Goal: Find specific page/section: Find specific page/section

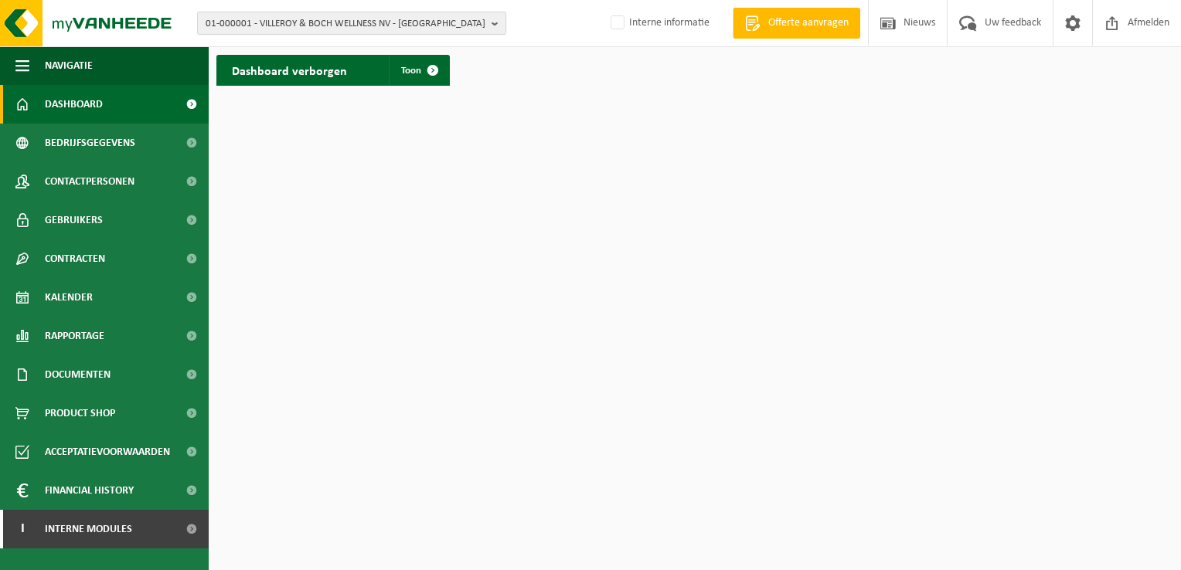
click at [492, 21] on b "button" at bounding box center [499, 23] width 14 height 22
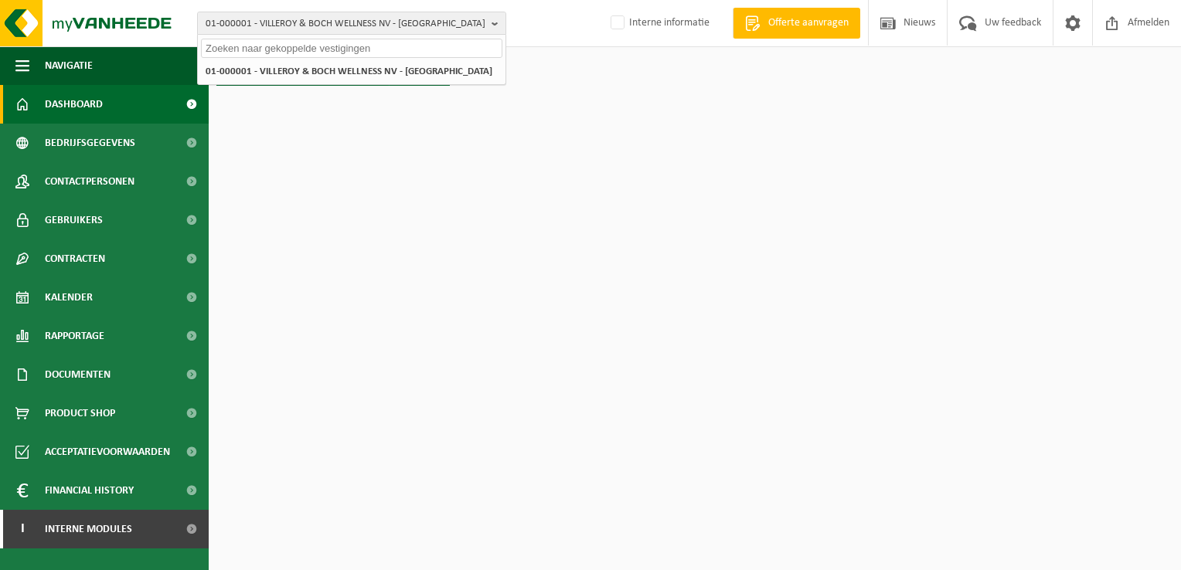
click at [466, 46] on input "text" at bounding box center [351, 48] width 301 height 19
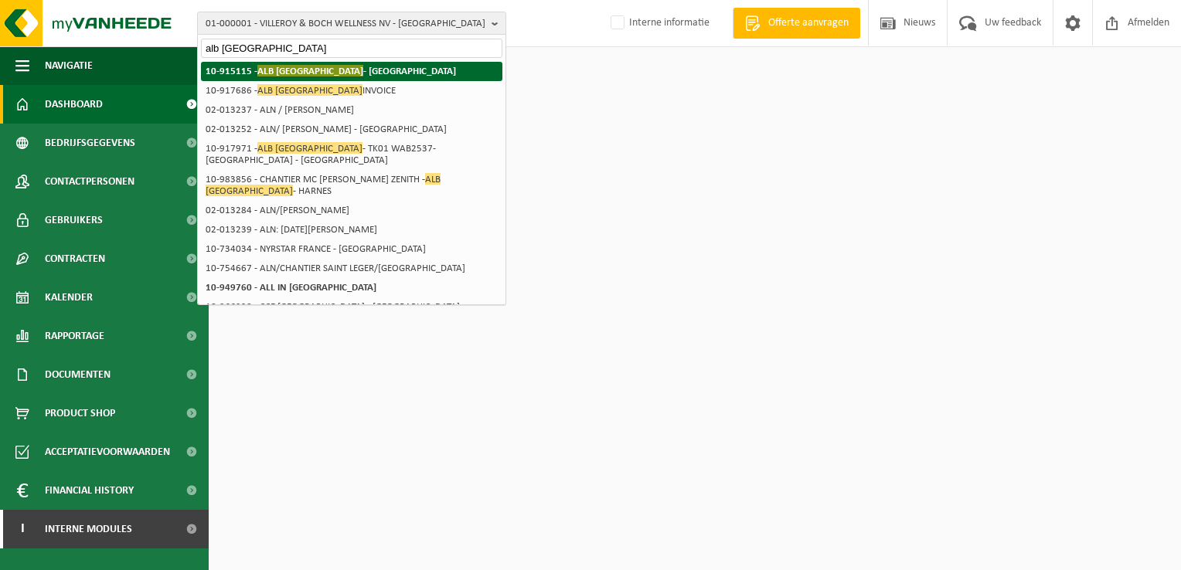
type input "alb [GEOGRAPHIC_DATA]"
click at [339, 76] on li "10-915115 - ALB [GEOGRAPHIC_DATA] - [GEOGRAPHIC_DATA]" at bounding box center [351, 71] width 301 height 19
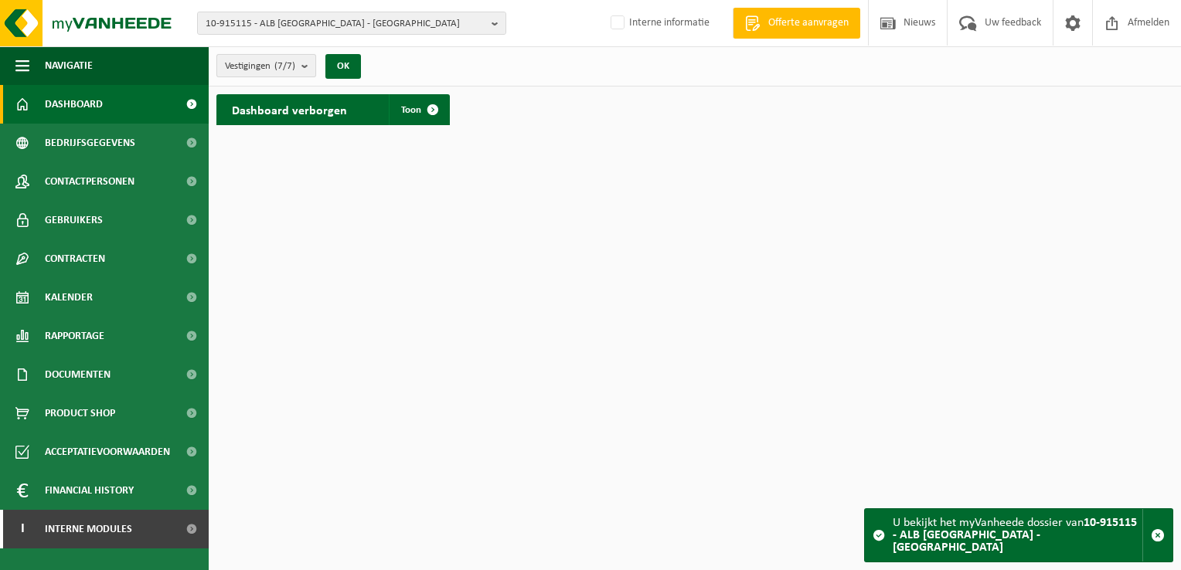
click at [305, 67] on b "submit" at bounding box center [308, 66] width 14 height 22
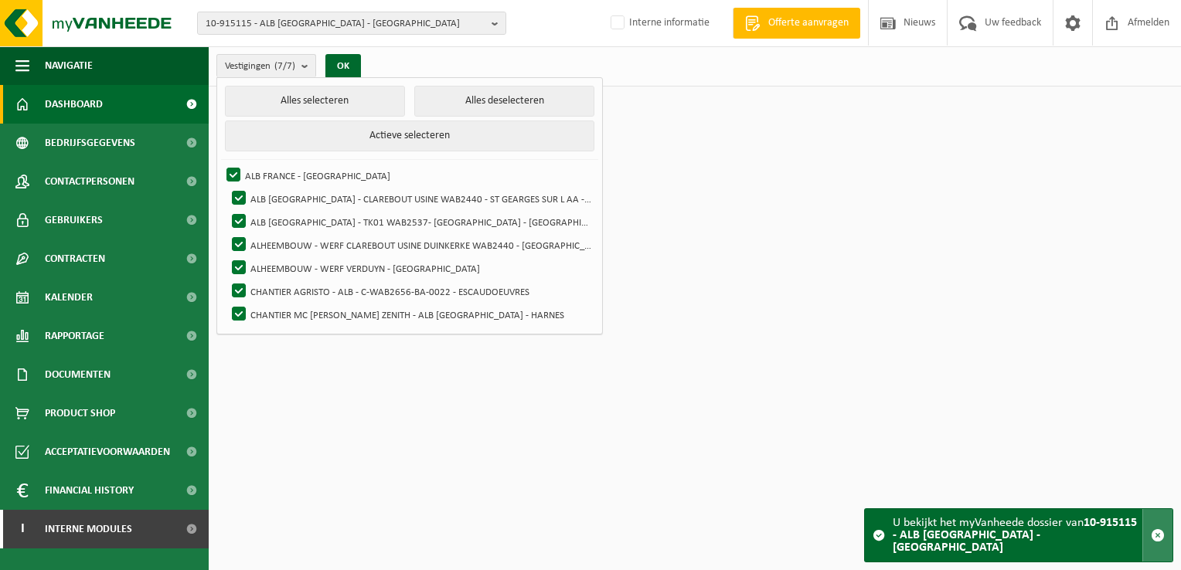
click at [1152, 541] on span "button" at bounding box center [1158, 536] width 14 height 14
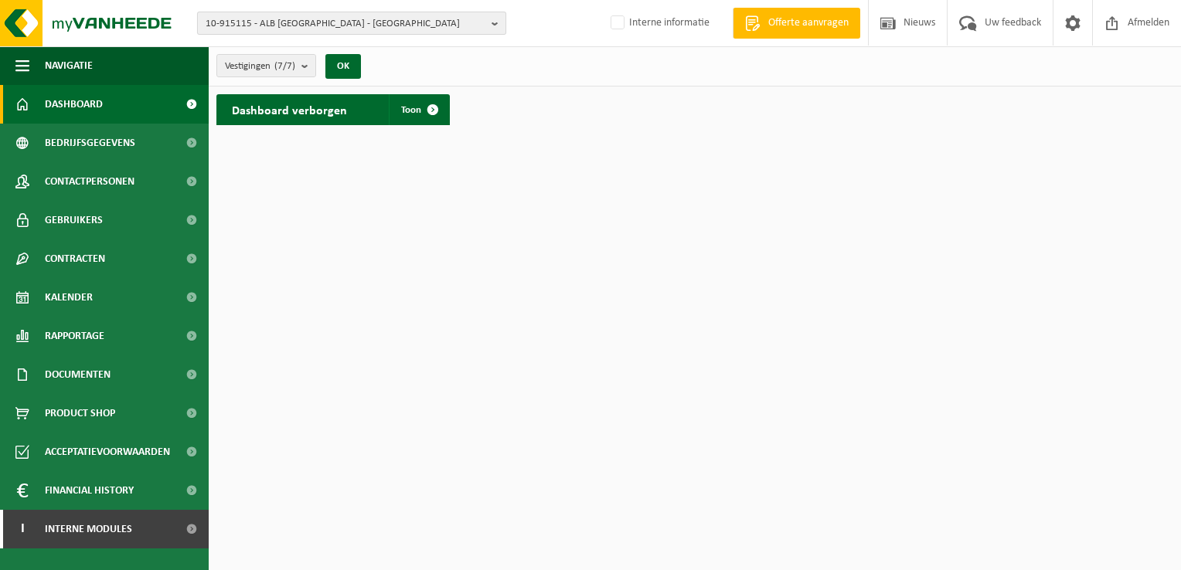
click at [495, 19] on b "button" at bounding box center [499, 23] width 14 height 22
